Goal: Information Seeking & Learning: Check status

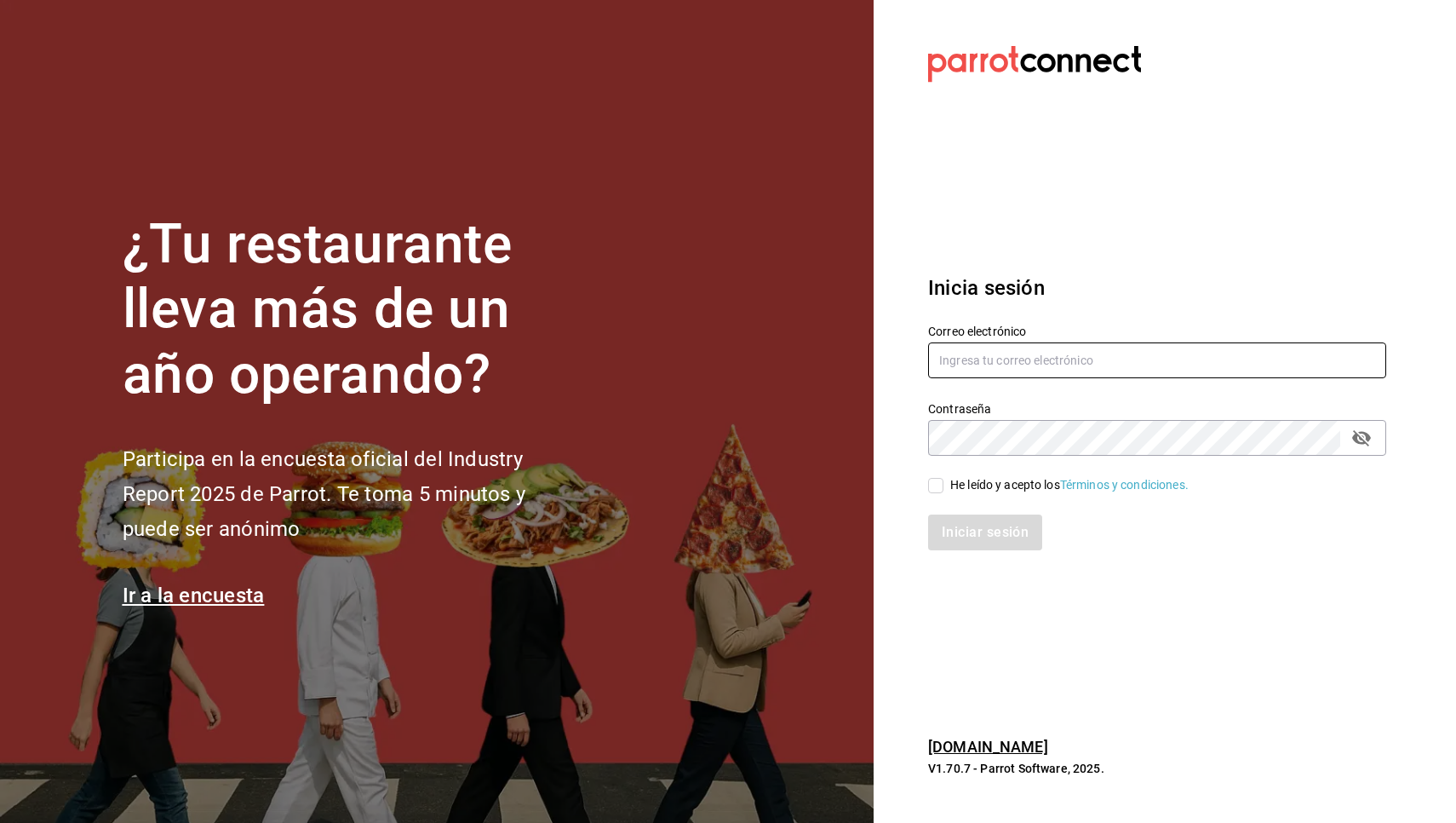
type input "fbravo.cun@gmail.com"
click at [941, 499] on div "Iniciar sesión" at bounding box center [1148, 521] width 479 height 56
click at [939, 481] on input "He leído y acepto los Términos y condiciones." at bounding box center [936, 485] width 16 height 16
checkbox input "true"
click at [949, 528] on button "Iniciar sesión" at bounding box center [986, 532] width 116 height 36
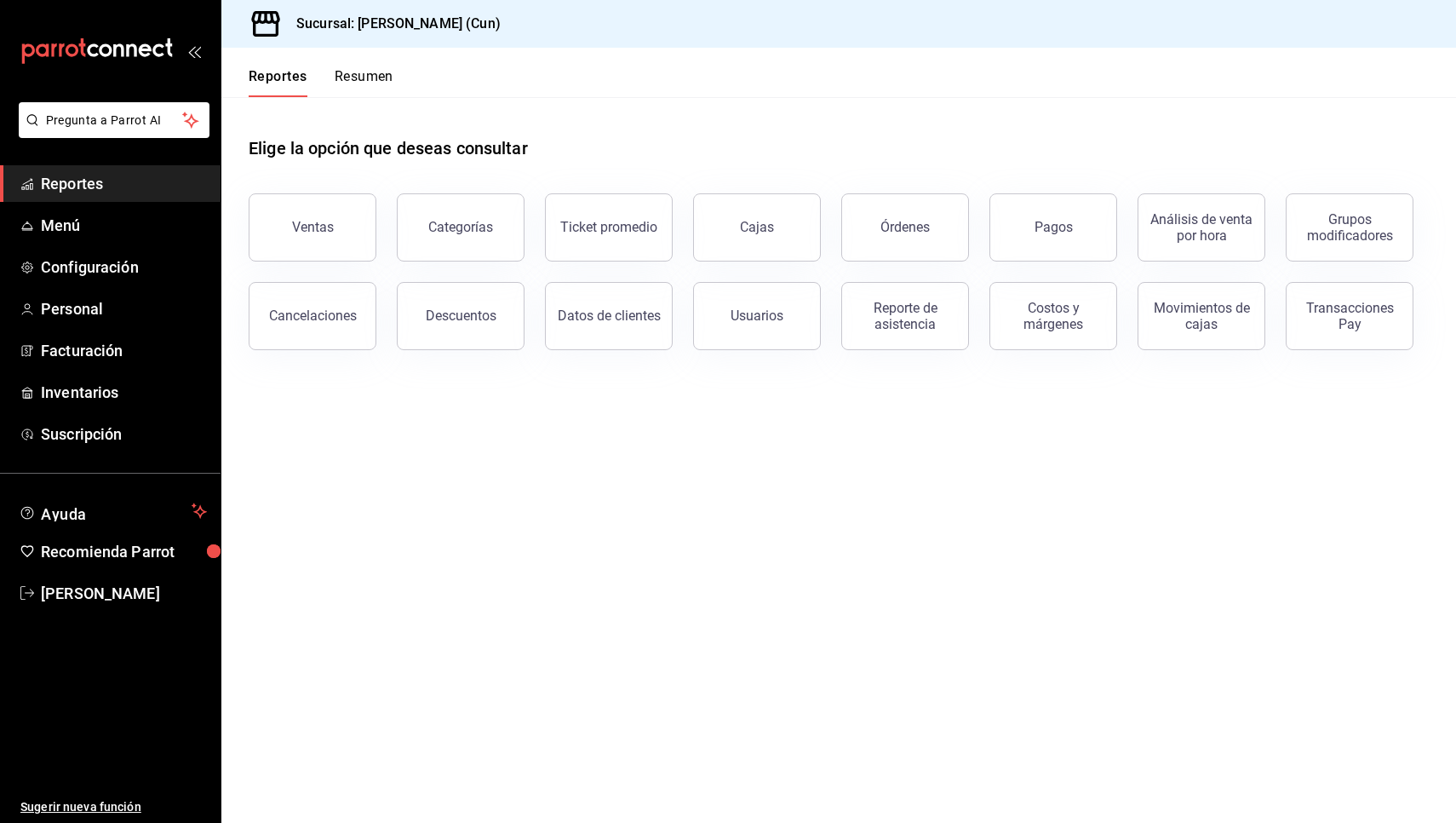
drag, startPoint x: 0, startPoint y: 0, endPoint x: 819, endPoint y: 188, distance: 840.3
click at [949, 506] on main "Elige la opción que deseas consultar Ventas Categorías Ticket promedio Cajas Ór…" at bounding box center [839, 460] width 1235 height 726
click at [295, 245] on button "Ventas" at bounding box center [312, 228] width 128 height 68
